Goal: Manage account settings

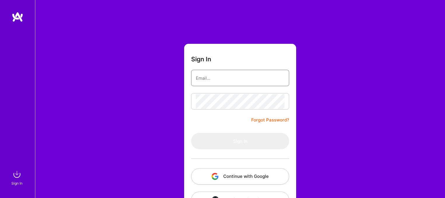
click at [222, 77] on input "email" at bounding box center [240, 78] width 89 height 15
type input "[PERSON_NAME][EMAIL_ADDRESS][PERSON_NAME][DOMAIN_NAME]"
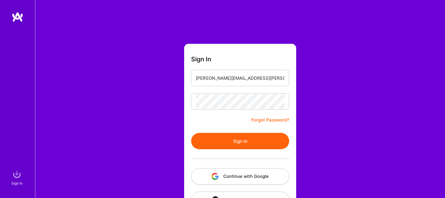
click at [235, 137] on button "Sign In" at bounding box center [240, 141] width 98 height 16
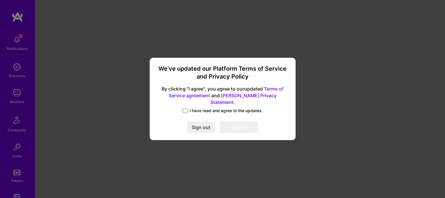
click at [187, 108] on span at bounding box center [185, 110] width 5 height 5
click at [0, 0] on input "I have read and agree to the updates." at bounding box center [0, 0] width 0 height 0
click at [243, 125] on button "I agree" at bounding box center [239, 128] width 38 height 12
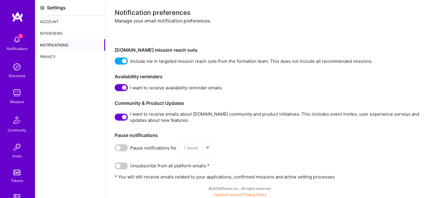
click at [56, 21] on div "Account" at bounding box center [70, 22] width 70 height 12
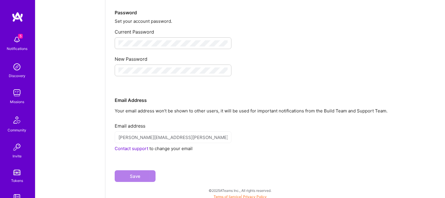
scroll to position [102, 0]
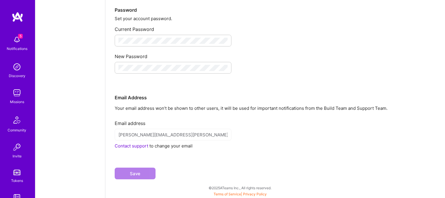
click at [16, 41] on img at bounding box center [17, 40] width 12 height 12
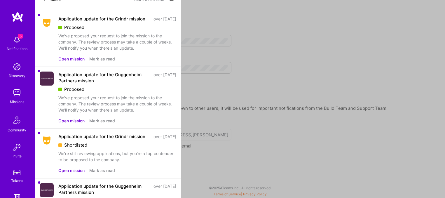
scroll to position [0, 0]
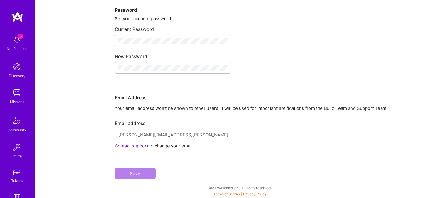
click at [16, 93] on img at bounding box center [17, 93] width 12 height 12
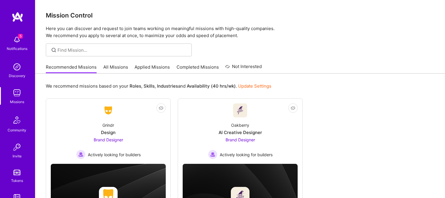
scroll to position [43, 0]
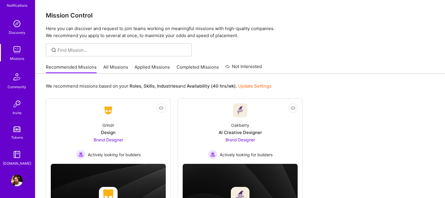
click at [19, 178] on img at bounding box center [17, 181] width 12 height 12
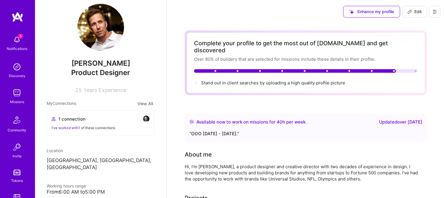
scroll to position [16, 0]
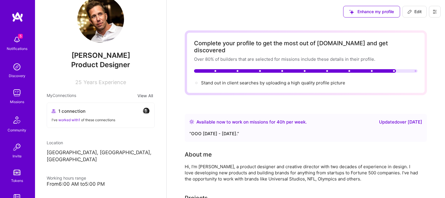
click at [416, 11] on span "Edit" at bounding box center [415, 12] width 14 height 6
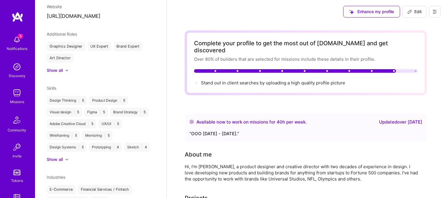
select select "US"
select select "Right Now"
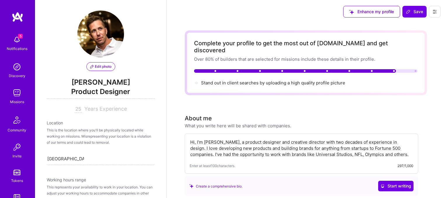
scroll to position [0, 0]
